Goal: Check status: Check status

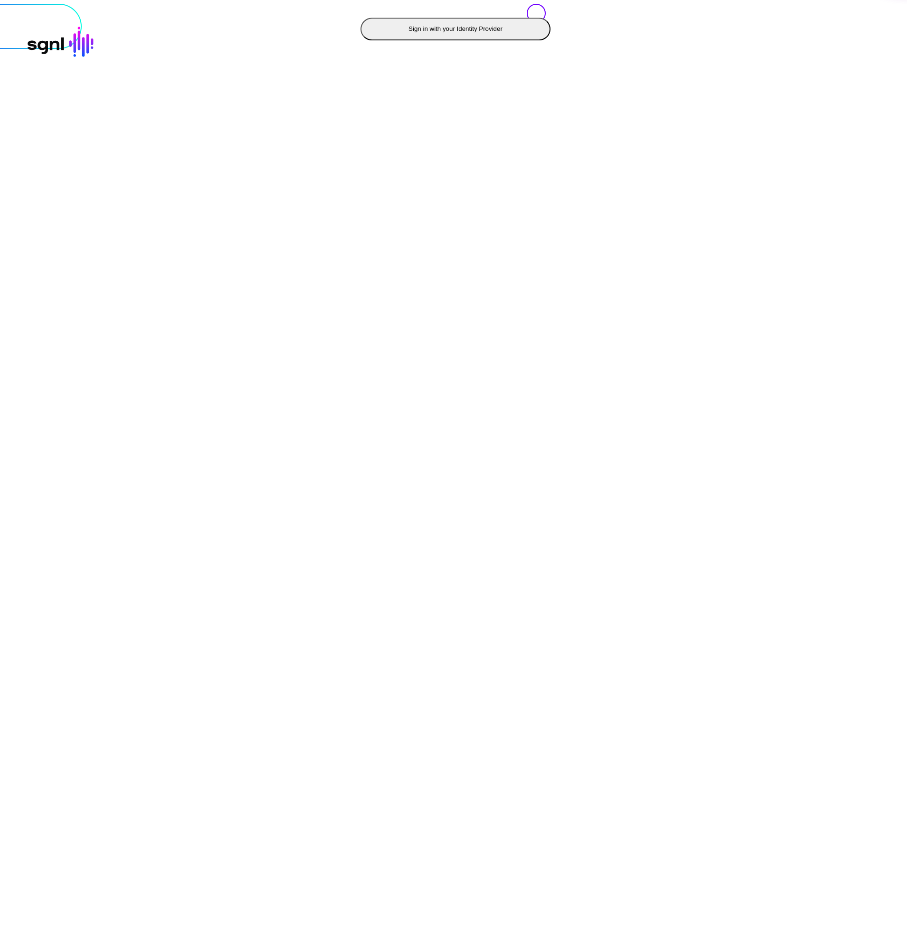
click at [360, 40] on button "Sign in with your Identity Provider" at bounding box center [455, 29] width 190 height 23
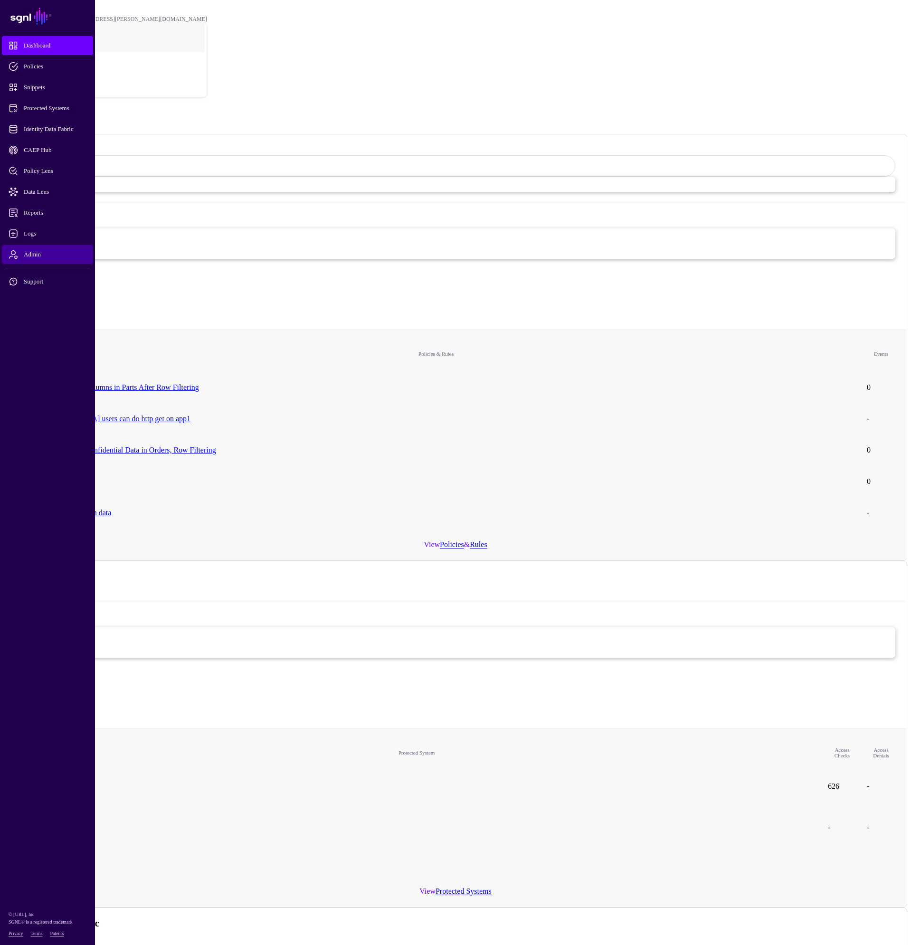
click at [36, 257] on span "Admin" at bounding box center [55, 254] width 93 height 9
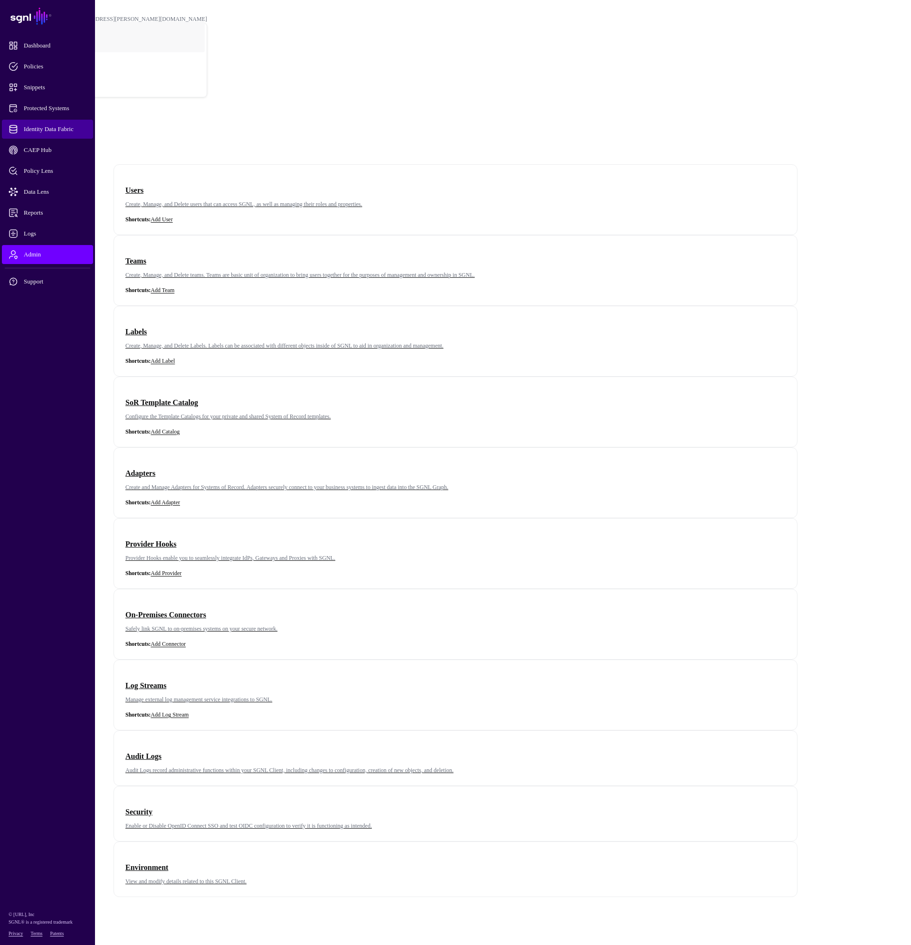
click at [50, 130] on span "Identity Data Fabric" at bounding box center [55, 128] width 93 height 9
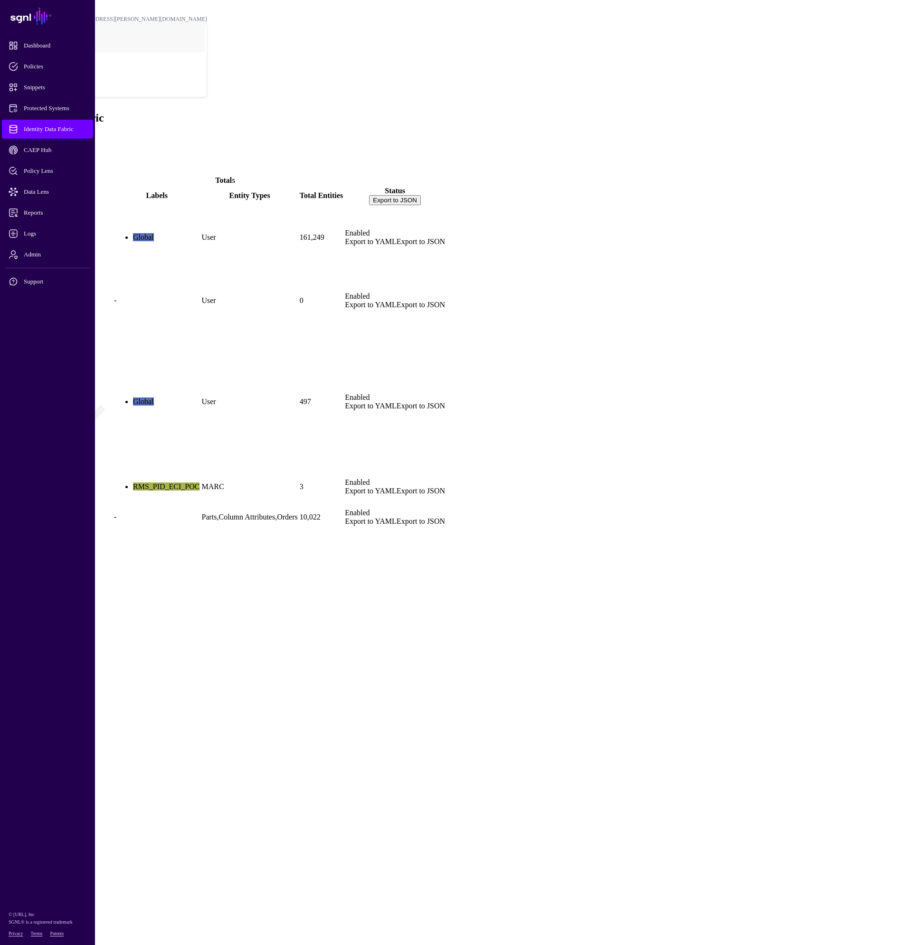
click at [56, 312] on link "AD_memberOf" at bounding box center [30, 316] width 50 height 8
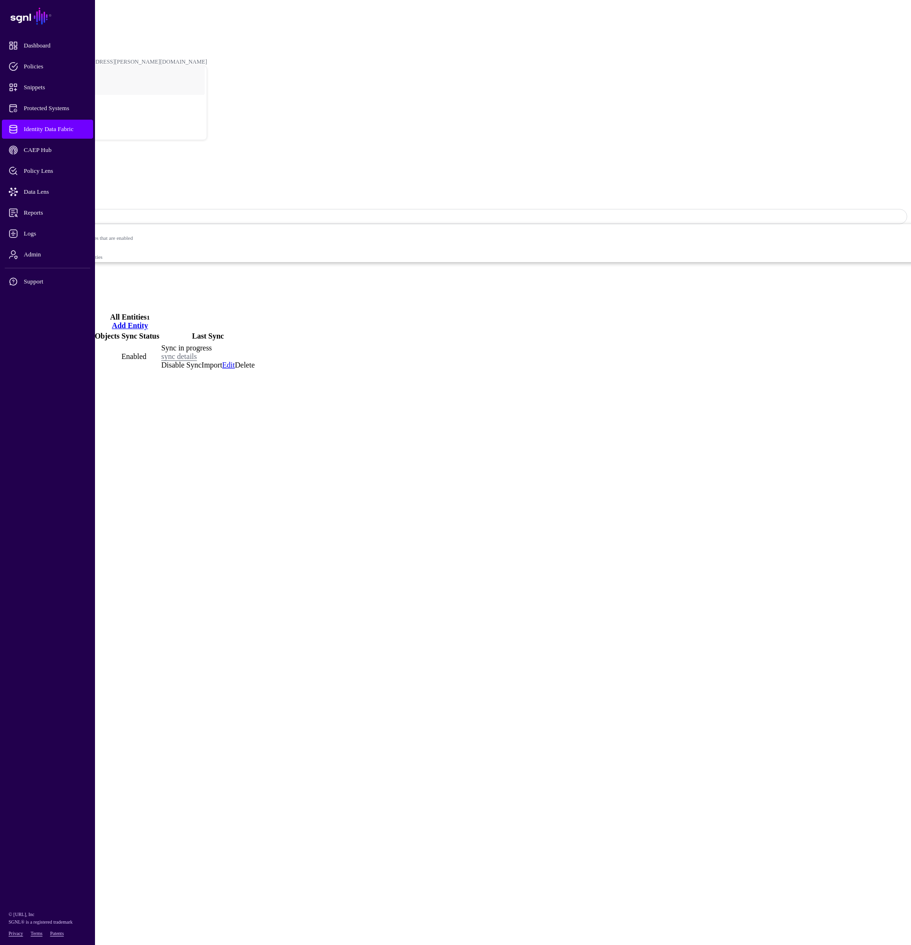
click at [667, 372] on main "SGNL Dashboard Policies Snippets Protected Systems Identity Data Fabric CAEP Hu…" at bounding box center [455, 188] width 903 height 368
click at [197, 352] on link "sync details" at bounding box center [179, 356] width 36 height 8
click at [15, 424] on link at bounding box center [15, 424] width 0 height 0
click at [197, 352] on link "sync details" at bounding box center [179, 356] width 36 height 8
drag, startPoint x: 480, startPoint y: 165, endPoint x: 515, endPoint y: 206, distance: 53.6
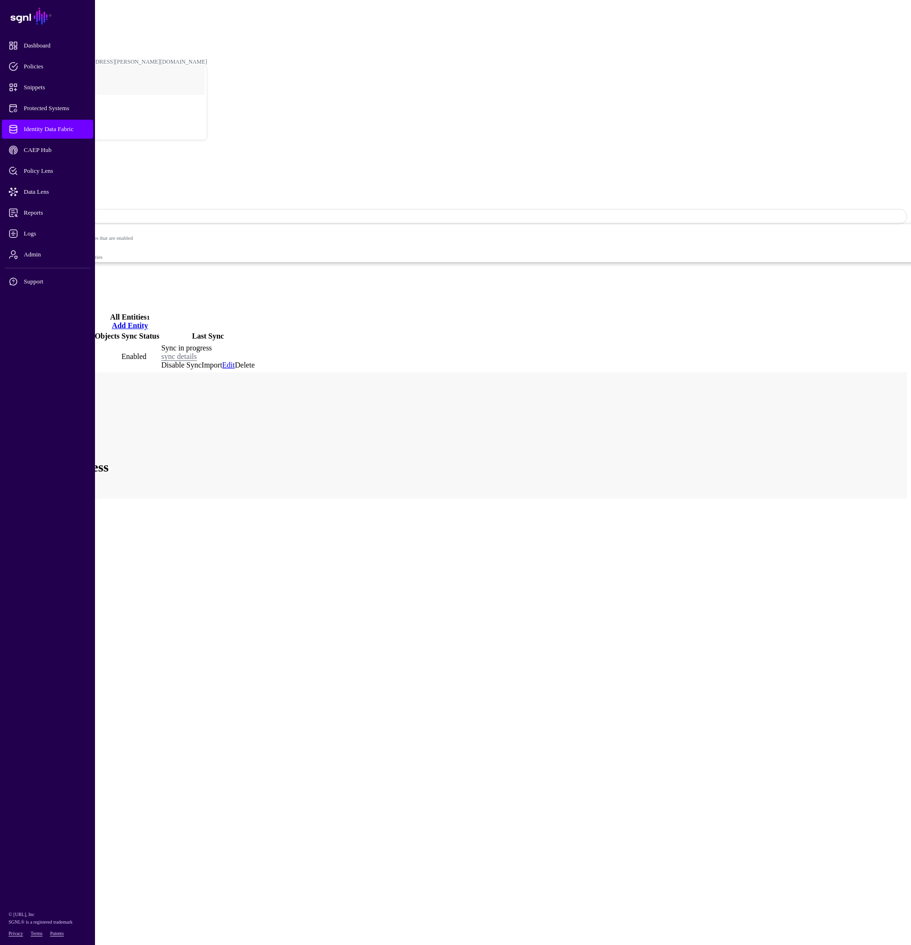
click at [515, 372] on ngb-modal-window "AD_memberOf > User sync Sync in progress Last sync details Entity User Sync sta…" at bounding box center [455, 538] width 903 height 333
click at [197, 352] on link "sync details" at bounding box center [179, 356] width 36 height 8
click at [80, 670] on link "View logs" at bounding box center [65, 674] width 30 height 8
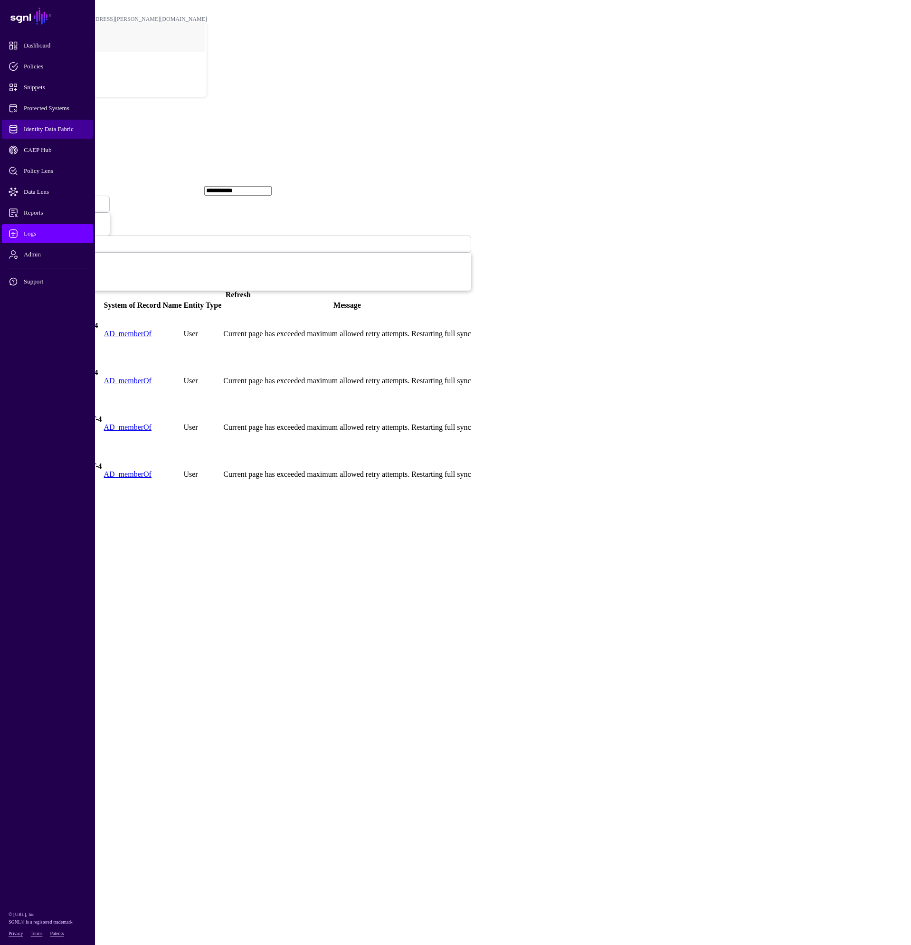
click at [67, 126] on span "Identity Data Fabric" at bounding box center [55, 128] width 93 height 9
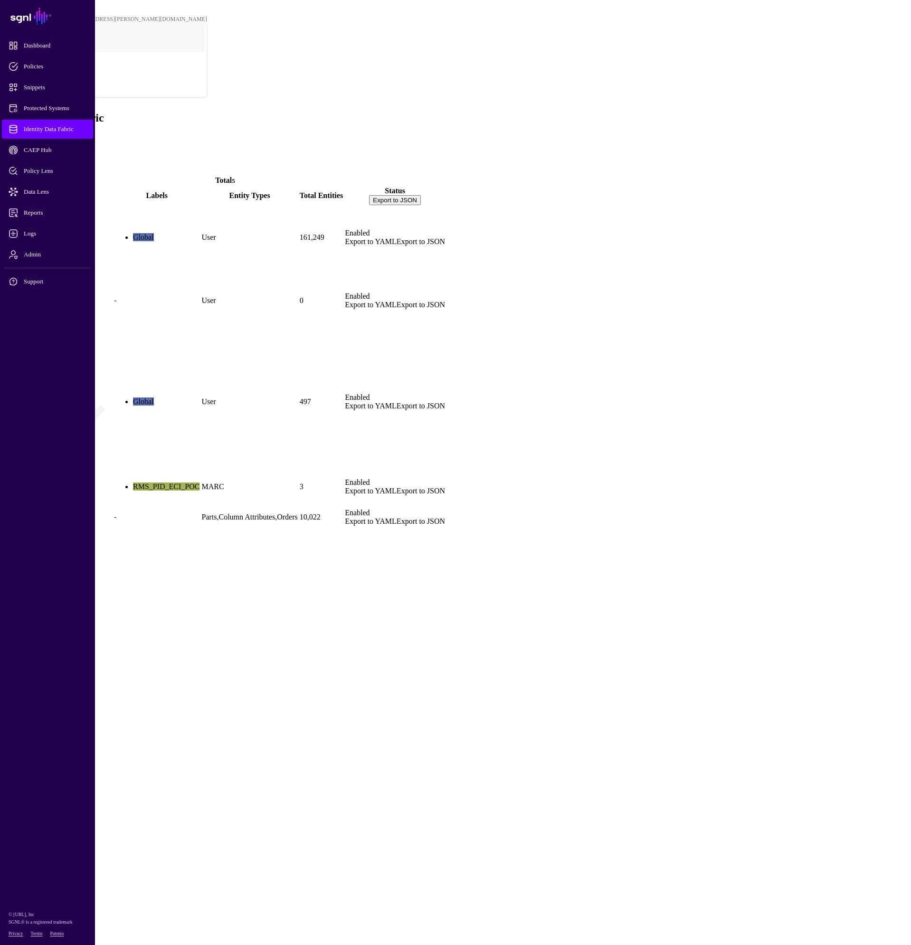
click at [56, 312] on link "AD_memberOf" at bounding box center [30, 316] width 50 height 8
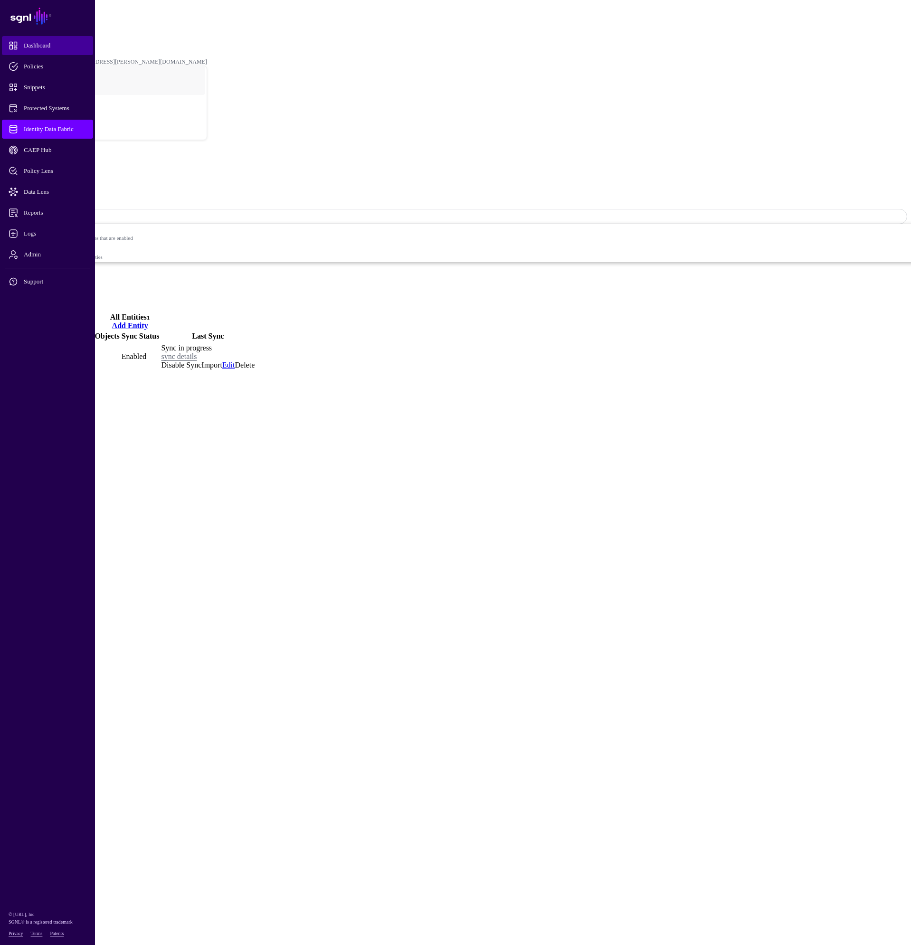
click at [41, 45] on span "Dashboard" at bounding box center [55, 45] width 93 height 9
